Goal: Check status

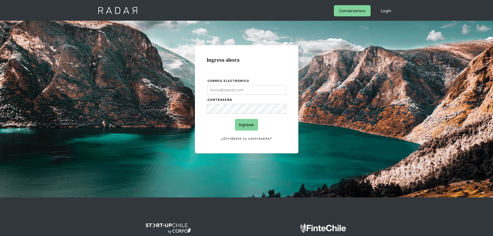
type input "[PERSON_NAME][EMAIL_ADDRESS][PERSON_NAME][DOMAIN_NAME]"
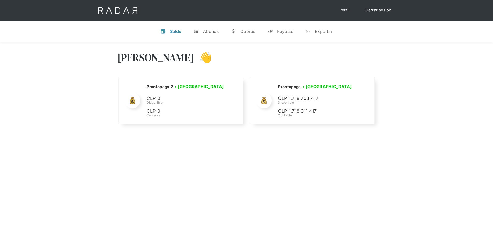
click at [446, 76] on div "[PERSON_NAME] 👋 Cargando tus cuentas... Nombre de la empresa • [GEOGRAPHIC_DATA…" at bounding box center [246, 88] width 493 height 93
click at [50, 46] on div "[PERSON_NAME] 👋 Cargando tus cuentas... Nombre de la empresa • [GEOGRAPHIC_DATA…" at bounding box center [246, 88] width 493 height 93
click at [381, 202] on div "[PERSON_NAME] 👋 Cargando tus cuentas... Nombre de la empresa • [GEOGRAPHIC_DATA…" at bounding box center [246, 160] width 493 height 236
drag, startPoint x: 188, startPoint y: 191, endPoint x: 185, endPoint y: 191, distance: 3.1
click at [188, 191] on div "[PERSON_NAME] 👋 Cargando tus cuentas... Nombre de la empresa • [GEOGRAPHIC_DATA…" at bounding box center [246, 160] width 493 height 236
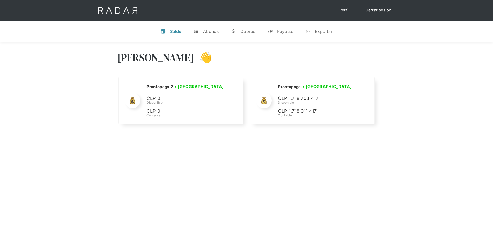
click at [138, 176] on div "[PERSON_NAME] 👋 Cargando tus cuentas... Nombre de la empresa • [GEOGRAPHIC_DATA…" at bounding box center [246, 160] width 493 height 236
drag, startPoint x: 377, startPoint y: 187, endPoint x: 368, endPoint y: 183, distance: 9.2
click at [375, 186] on div "[PERSON_NAME] 👋 Cargando tus cuentas... Nombre de la empresa • [GEOGRAPHIC_DATA…" at bounding box center [246, 160] width 493 height 236
